Goal: Transaction & Acquisition: Purchase product/service

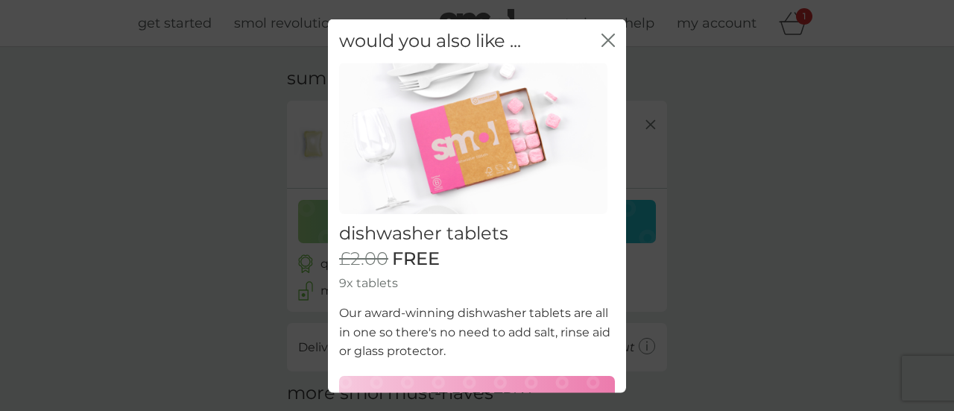
click at [601, 41] on icon "close" at bounding box center [607, 39] width 13 height 13
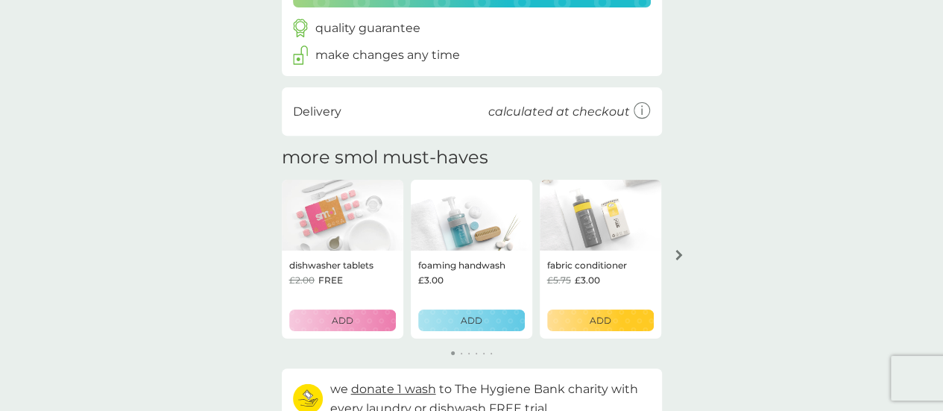
scroll to position [149, 0]
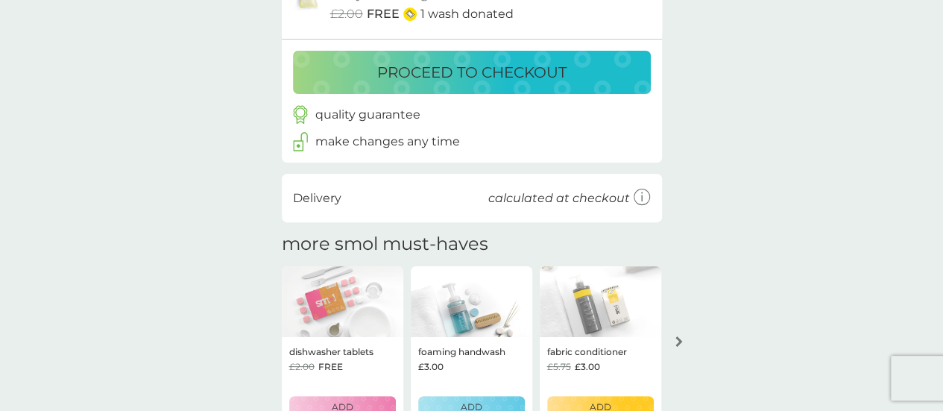
drag, startPoint x: 522, startPoint y: 68, endPoint x: 595, endPoint y: 84, distance: 74.1
click at [523, 67] on p "proceed to checkout" at bounding box center [471, 72] width 189 height 24
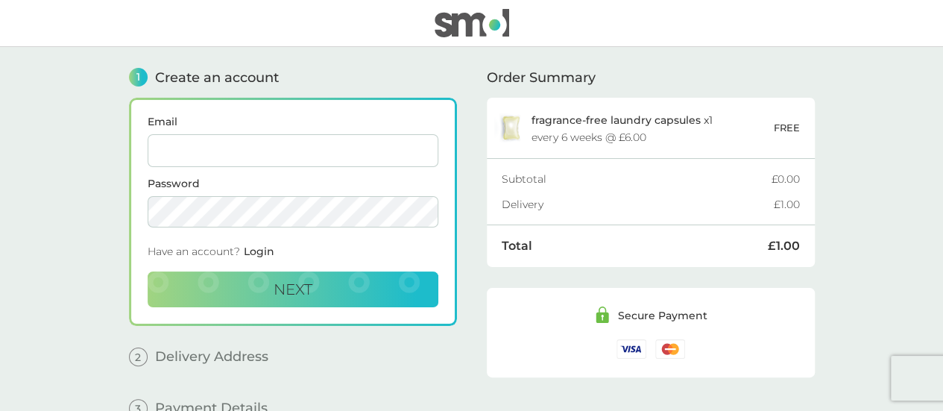
click at [235, 141] on input "Email" at bounding box center [293, 150] width 291 height 33
click at [226, 141] on input "Email" at bounding box center [293, 150] width 291 height 33
type input "amyemie@yahoo.com"
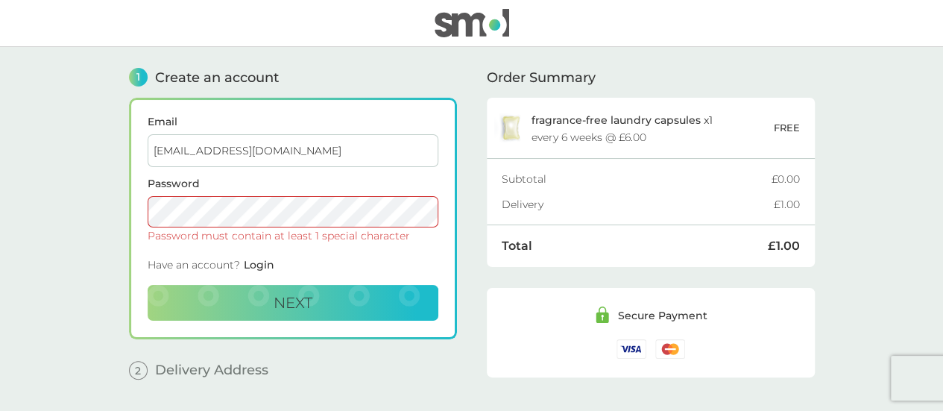
click at [178, 238] on div "Password must contain at least 1 special character" at bounding box center [293, 235] width 291 height 10
click at [91, 200] on main "1 Create an account Email amyemie@yahoo.com Password Password must contain at l…" at bounding box center [471, 255] width 943 height 417
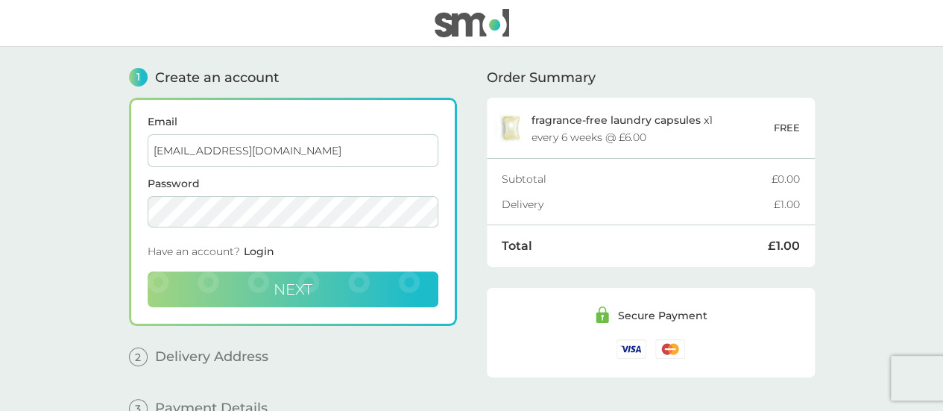
drag, startPoint x: 282, startPoint y: 275, endPoint x: 364, endPoint y: 285, distance: 82.6
click at [282, 276] on button "Next" at bounding box center [293, 289] width 291 height 36
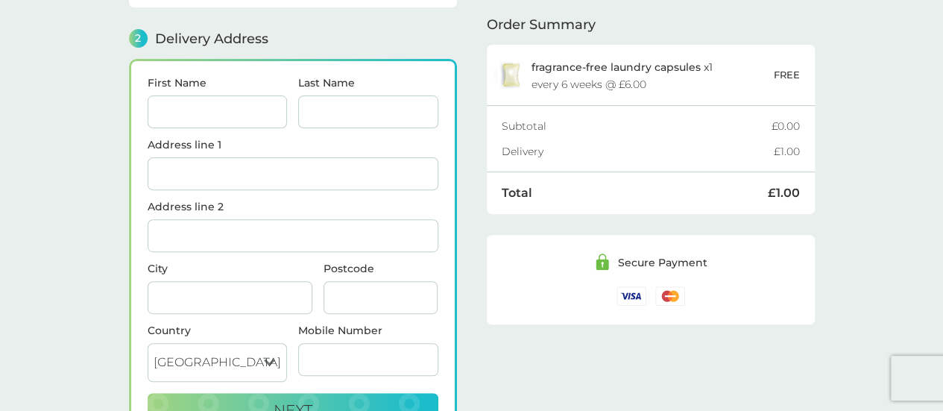
scroll to position [182, 0]
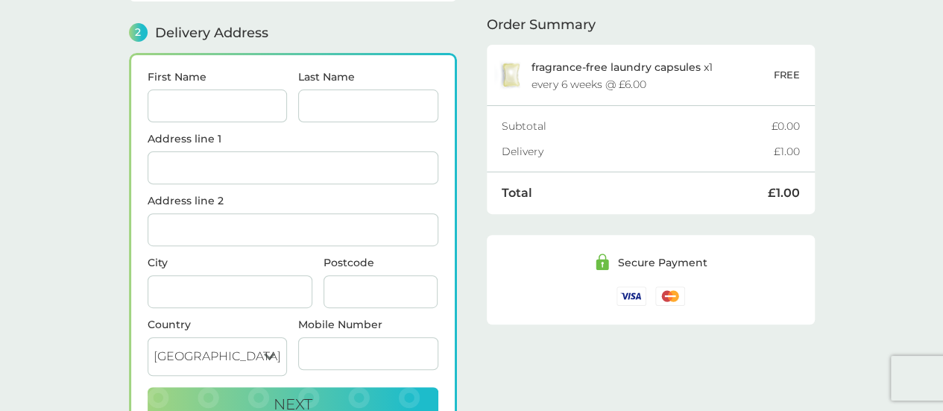
drag, startPoint x: 247, startPoint y: 98, endPoint x: 285, endPoint y: 111, distance: 40.3
click at [247, 98] on input "First Name" at bounding box center [218, 105] width 140 height 33
type input "Noemie"
click at [370, 90] on input "Last Name" at bounding box center [368, 105] width 140 height 33
type input "Goin"
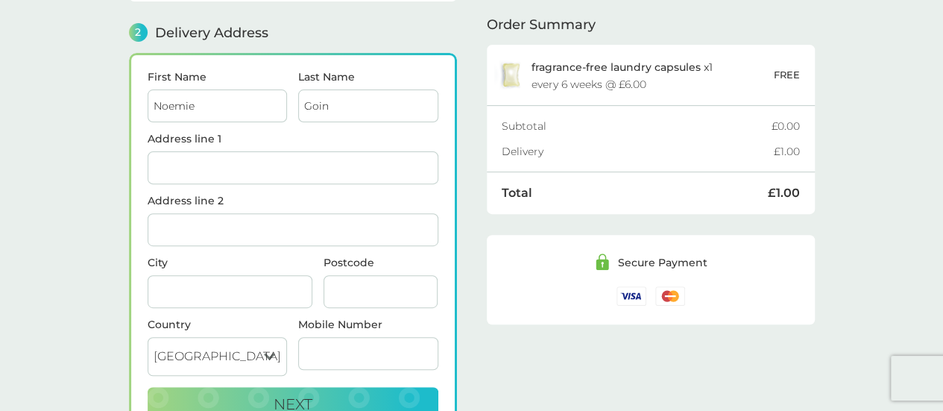
click at [285, 165] on input "Address line 1" at bounding box center [293, 167] width 291 height 33
type input "[STREET_ADDRESS]"
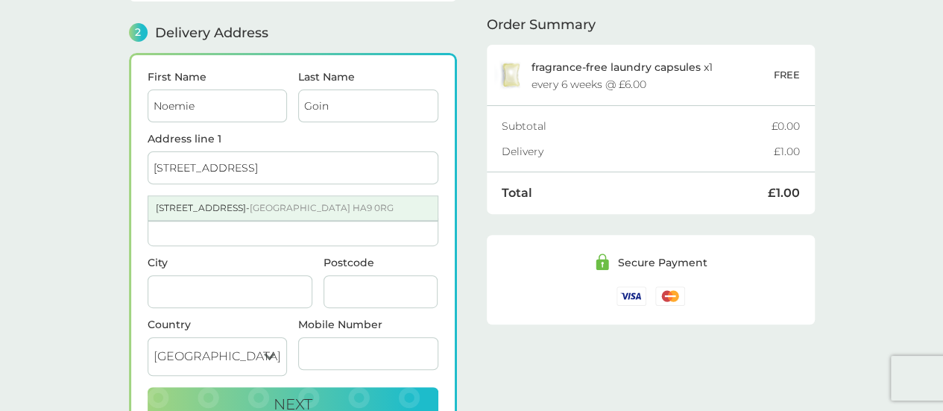
click at [206, 201] on div "88 Raglan Court Empire Way - Wembley HA9 0RG" at bounding box center [292, 208] width 289 height 24
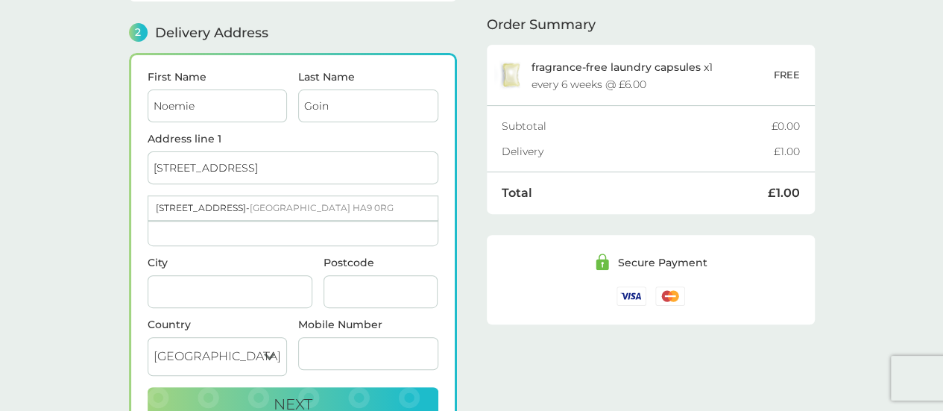
type input "[GEOGRAPHIC_DATA]"
type input "HA9 0RG"
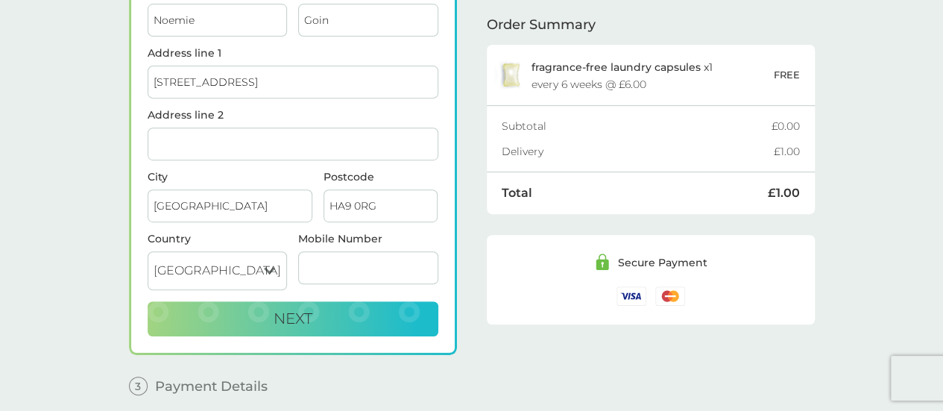
scroll to position [321, 0]
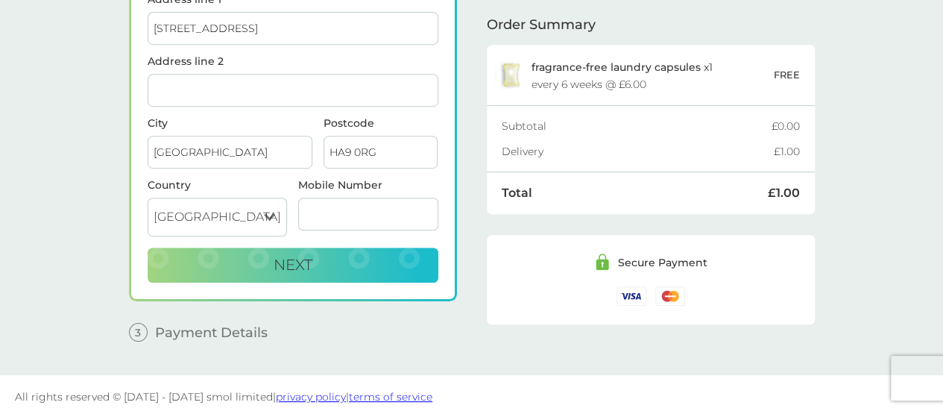
click at [396, 220] on input "Mobile Number" at bounding box center [368, 213] width 140 height 33
type input "[PHONE_NUMBER]"
click at [297, 256] on span "Next" at bounding box center [292, 265] width 39 height 18
checkbox input "true"
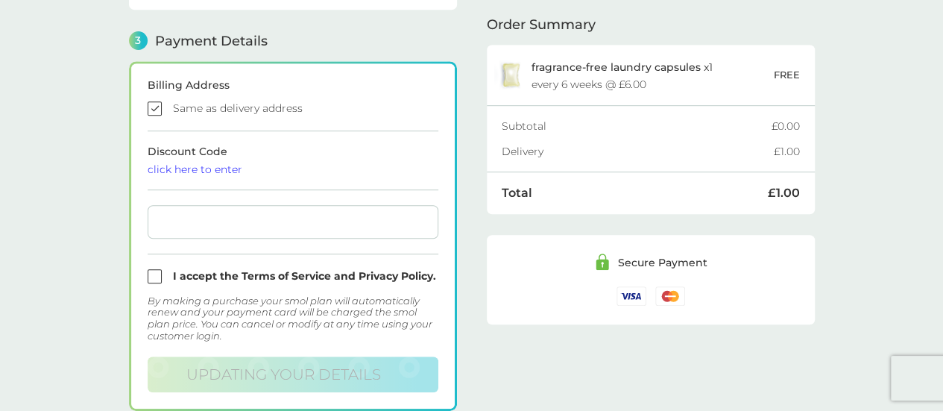
scroll to position [410, 0]
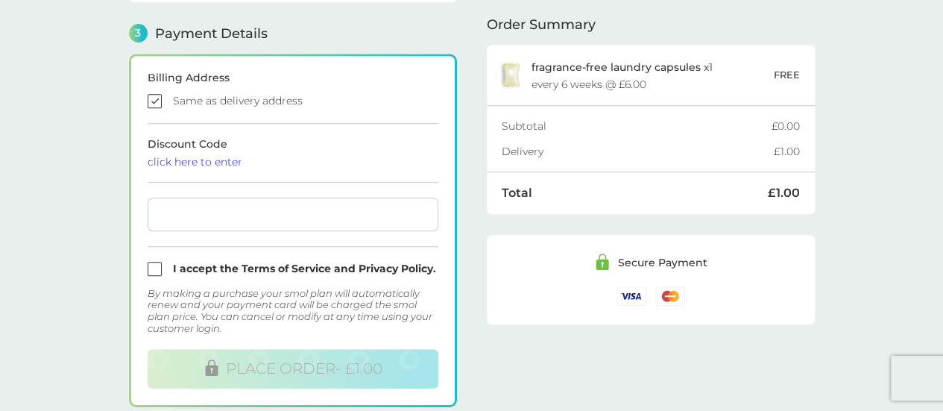
click at [203, 202] on div at bounding box center [293, 214] width 291 height 34
click at [159, 265] on input "checkbox" at bounding box center [293, 269] width 291 height 14
checkbox input "true"
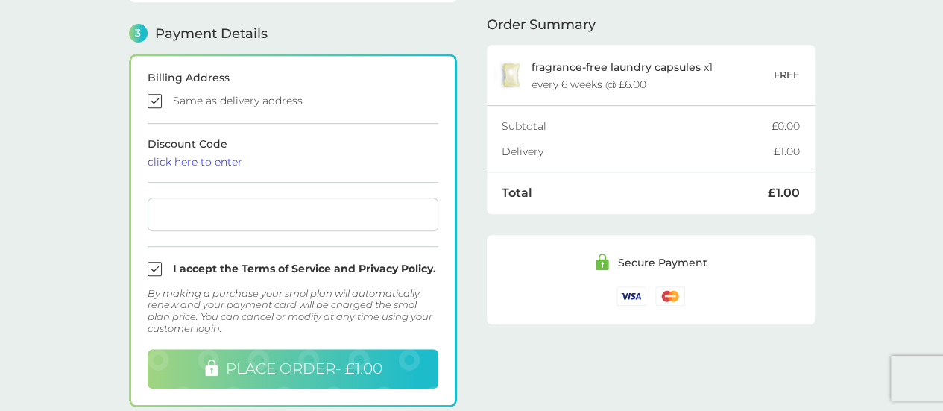
click at [402, 363] on button "PLACE ORDER - £1.00" at bounding box center [293, 368] width 291 height 39
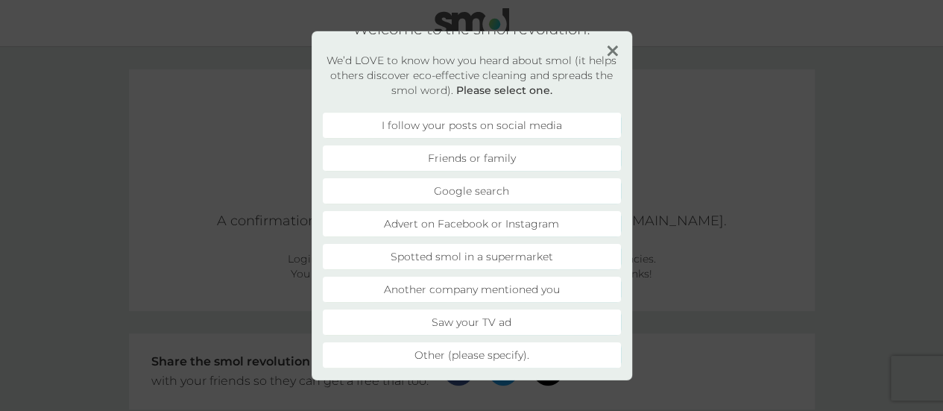
scroll to position [42, 0]
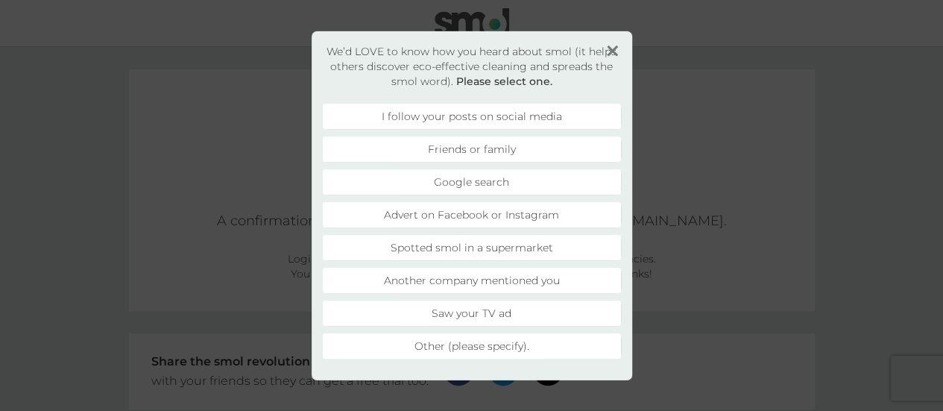
click at [529, 346] on li "Other (please specify)." at bounding box center [472, 344] width 298 height 25
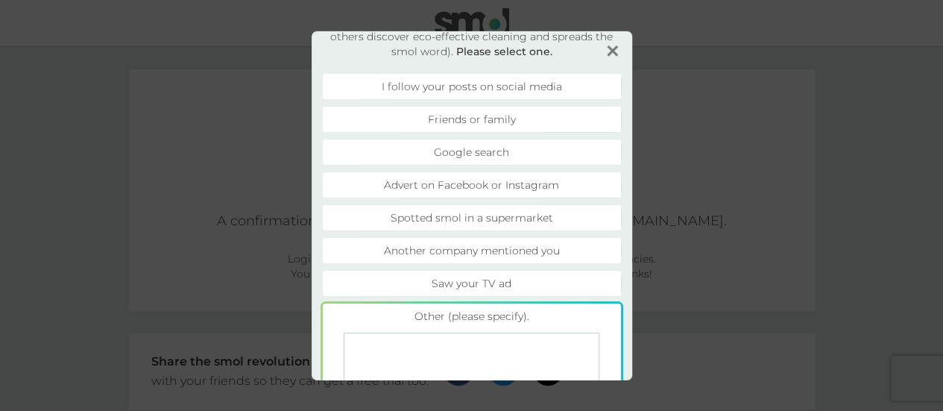
scroll to position [0, 0]
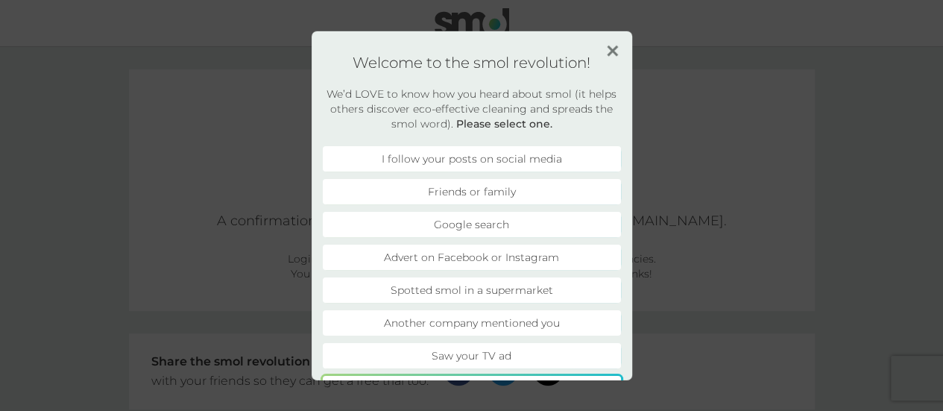
click at [552, 255] on li "Advert on Facebook or Instagram" at bounding box center [472, 256] width 298 height 25
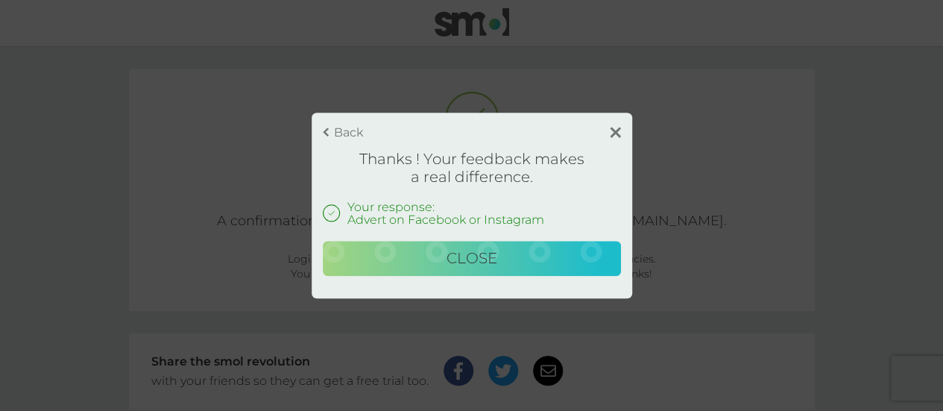
click at [563, 250] on button "Close" at bounding box center [472, 259] width 298 height 36
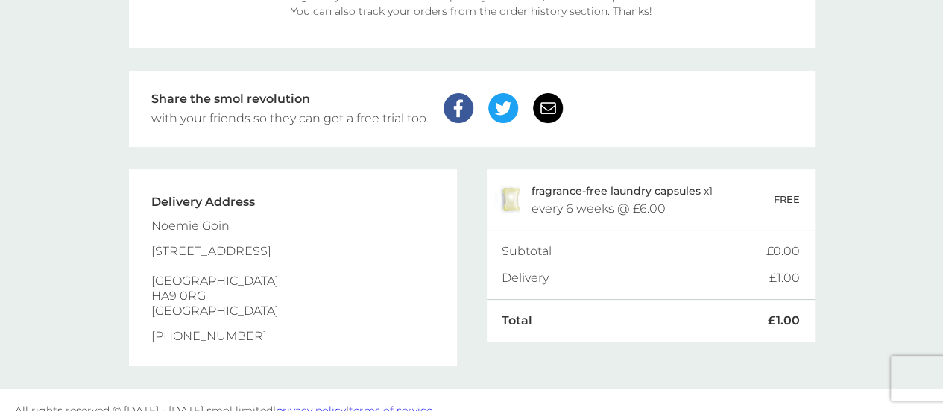
scroll to position [283, 0]
